Goal: Information Seeking & Learning: Understand process/instructions

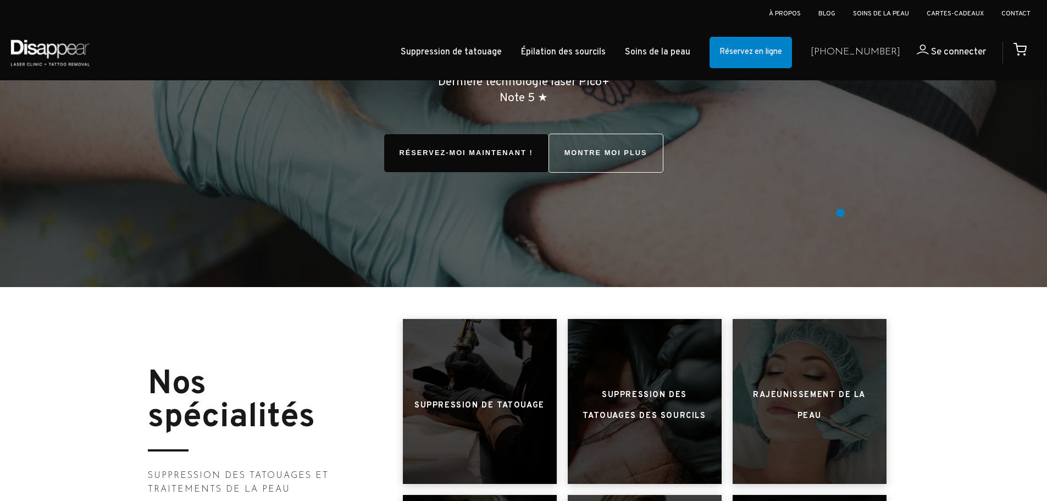
scroll to position [440, 0]
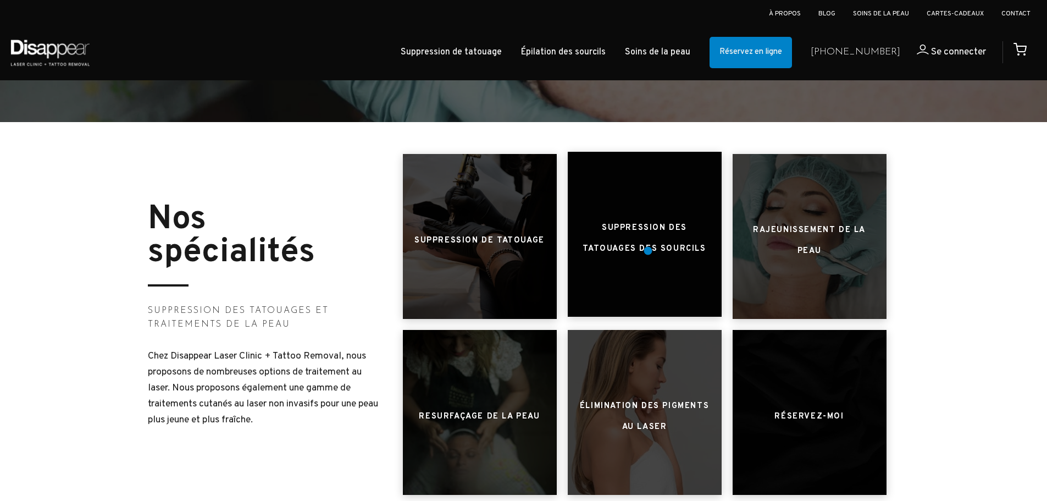
click at [649, 248] on font "Suppression des tatouages ​​​​des sourcils" at bounding box center [644, 238] width 123 height 31
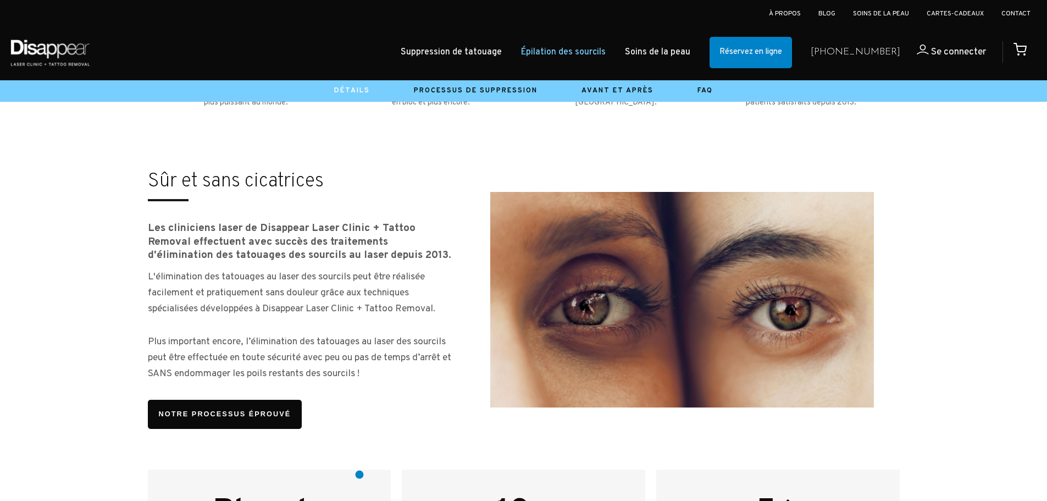
scroll to position [770, 0]
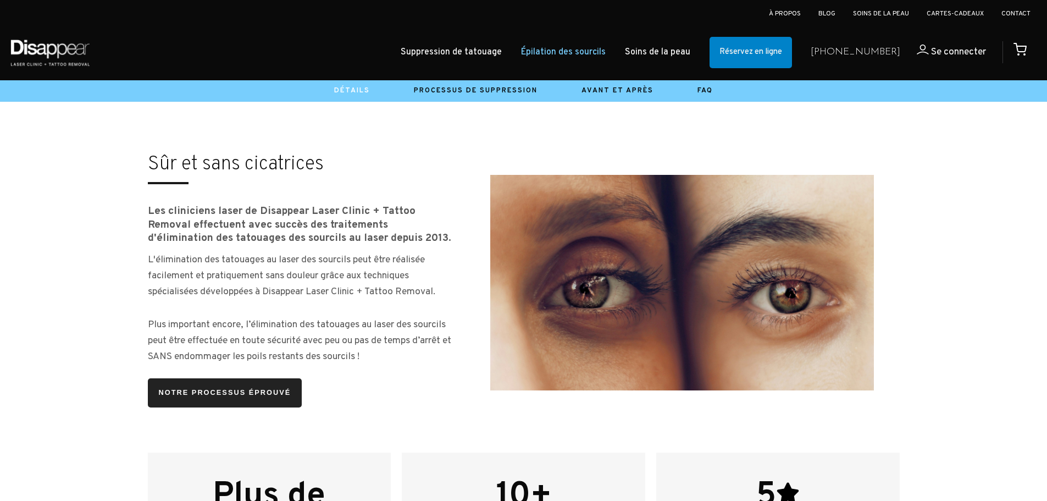
click at [230, 378] on link "Notre processus ÉPROUVÉ" at bounding box center [225, 392] width 154 height 29
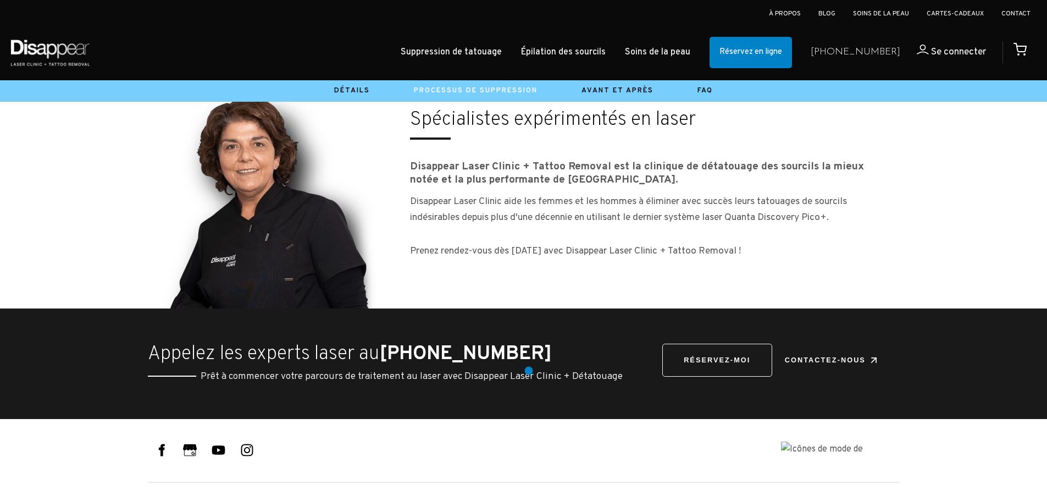
scroll to position [1373, 0]
